Goal: Transaction & Acquisition: Purchase product/service

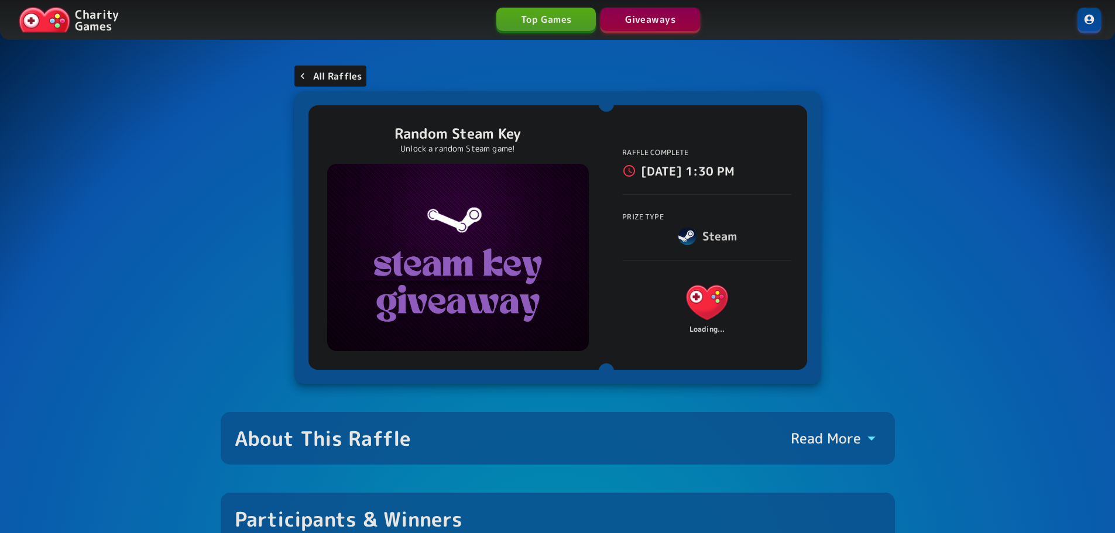
click at [342, 75] on p "All Raffles" at bounding box center [337, 76] width 49 height 14
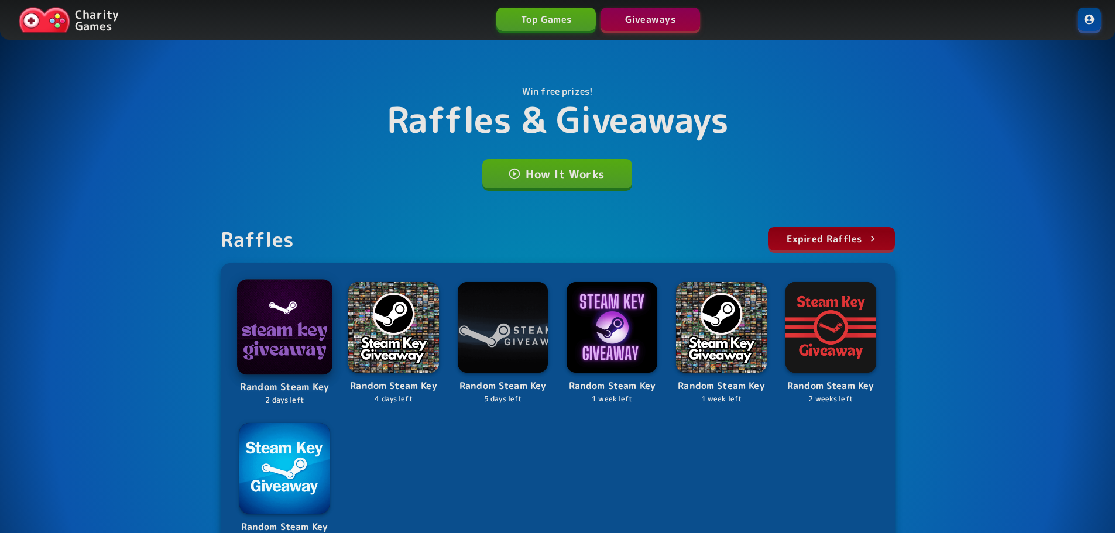
click at [299, 314] on img at bounding box center [284, 326] width 95 height 95
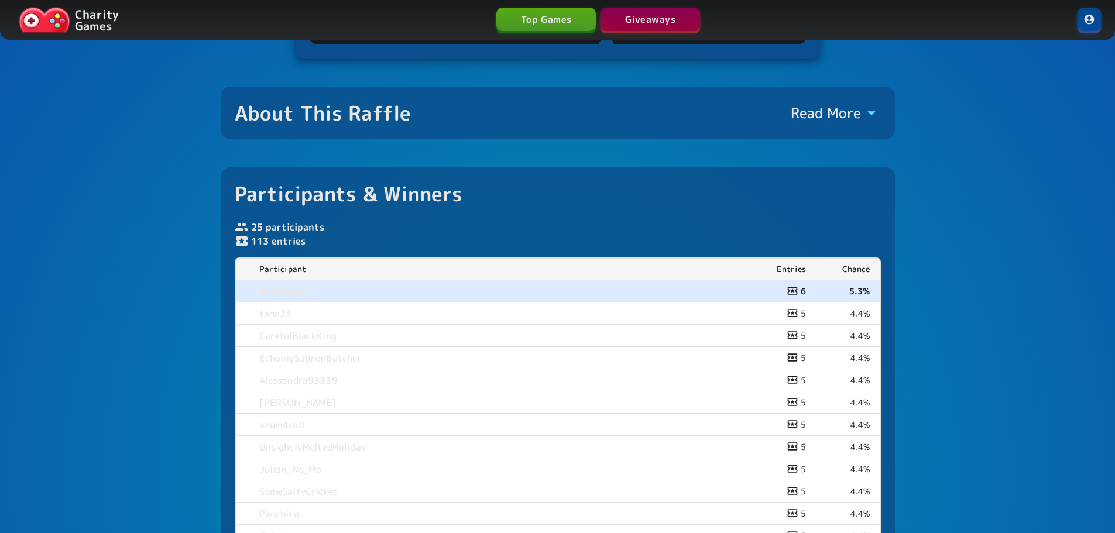
scroll to position [117, 0]
